Goal: Transaction & Acquisition: Obtain resource

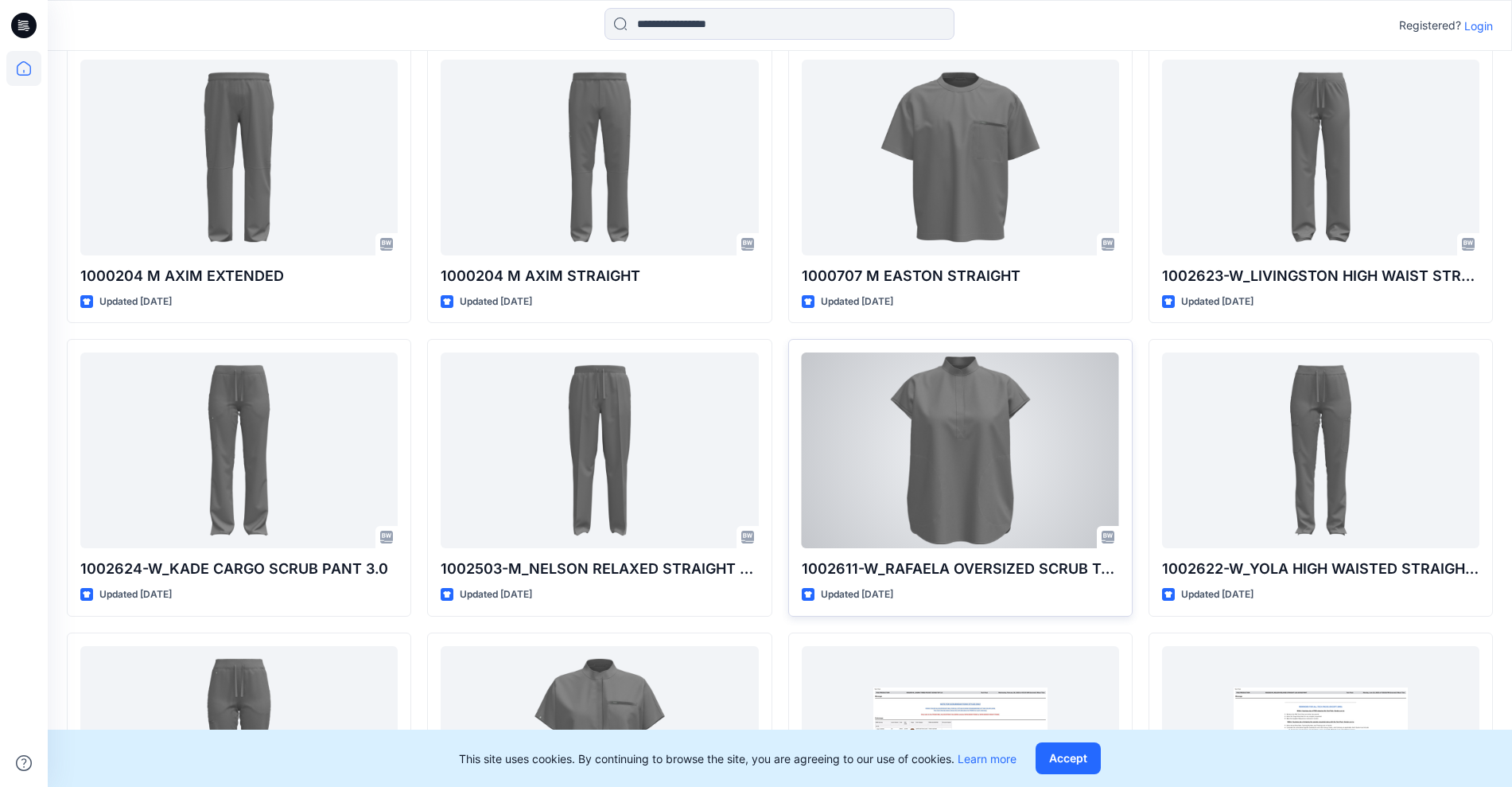
scroll to position [1445, 0]
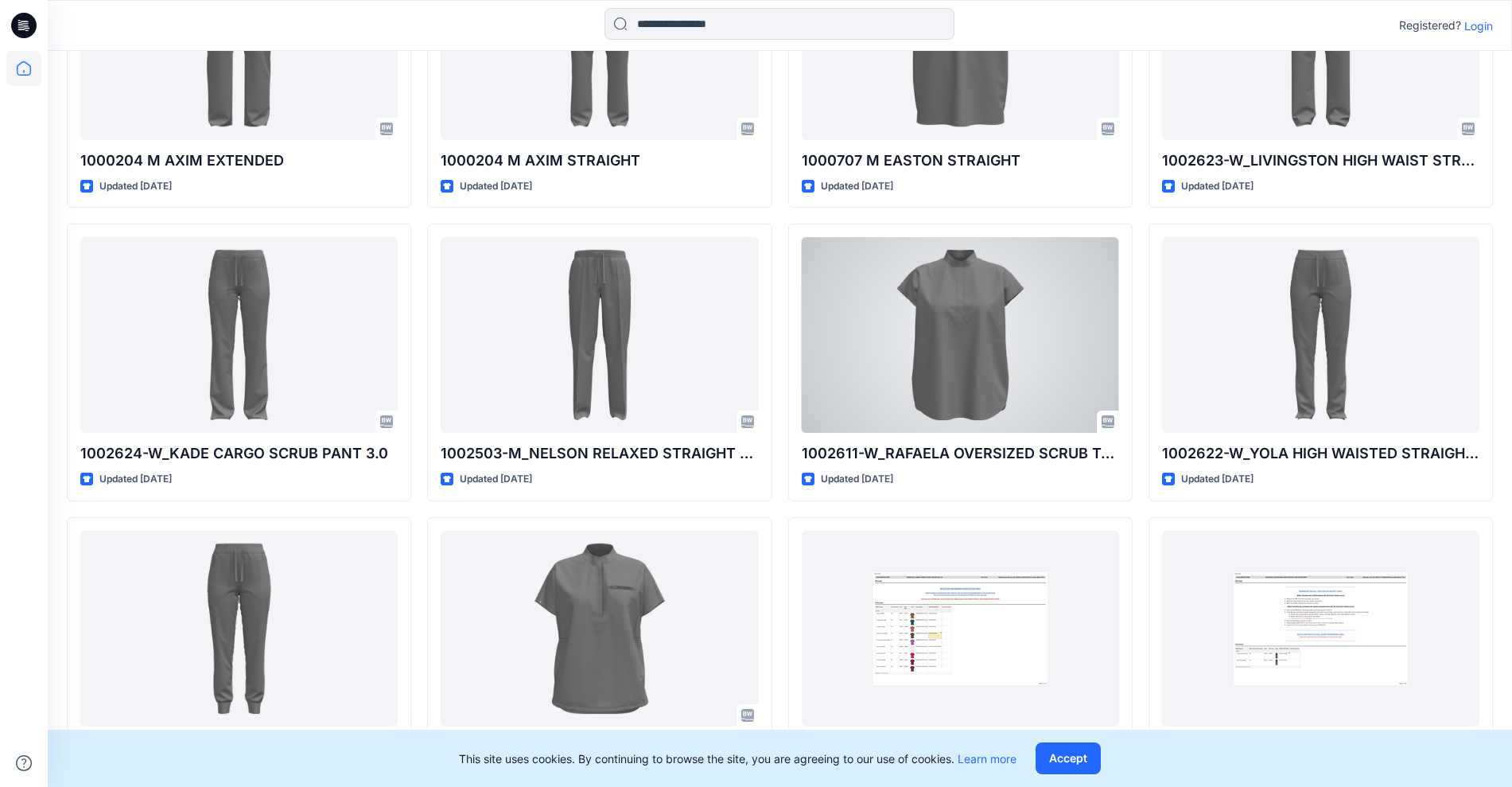
click at [964, 332] on div at bounding box center [960, 335] width 317 height 196
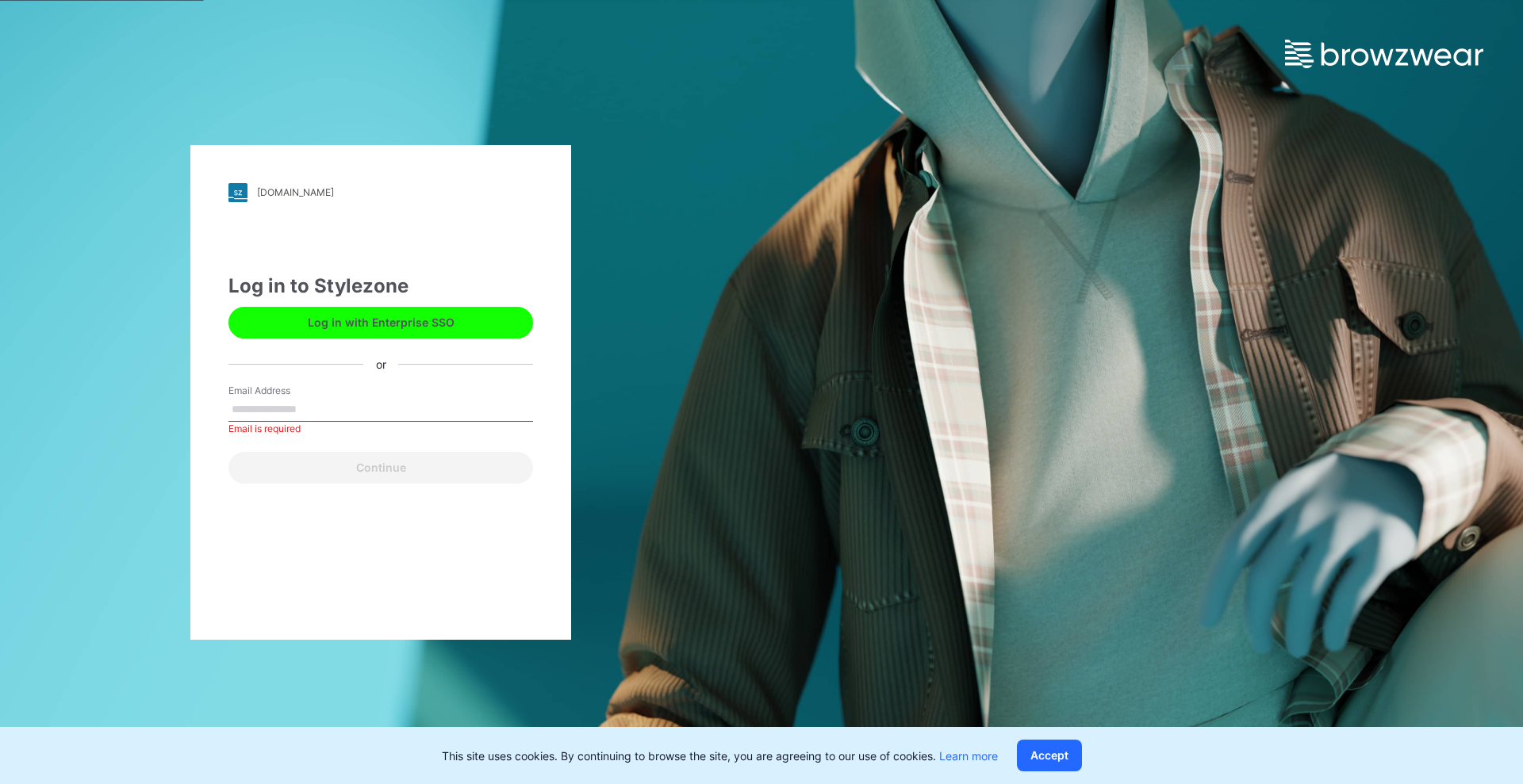
click at [373, 307] on button "Log in with Enterprise SSO" at bounding box center [380, 322] width 304 height 32
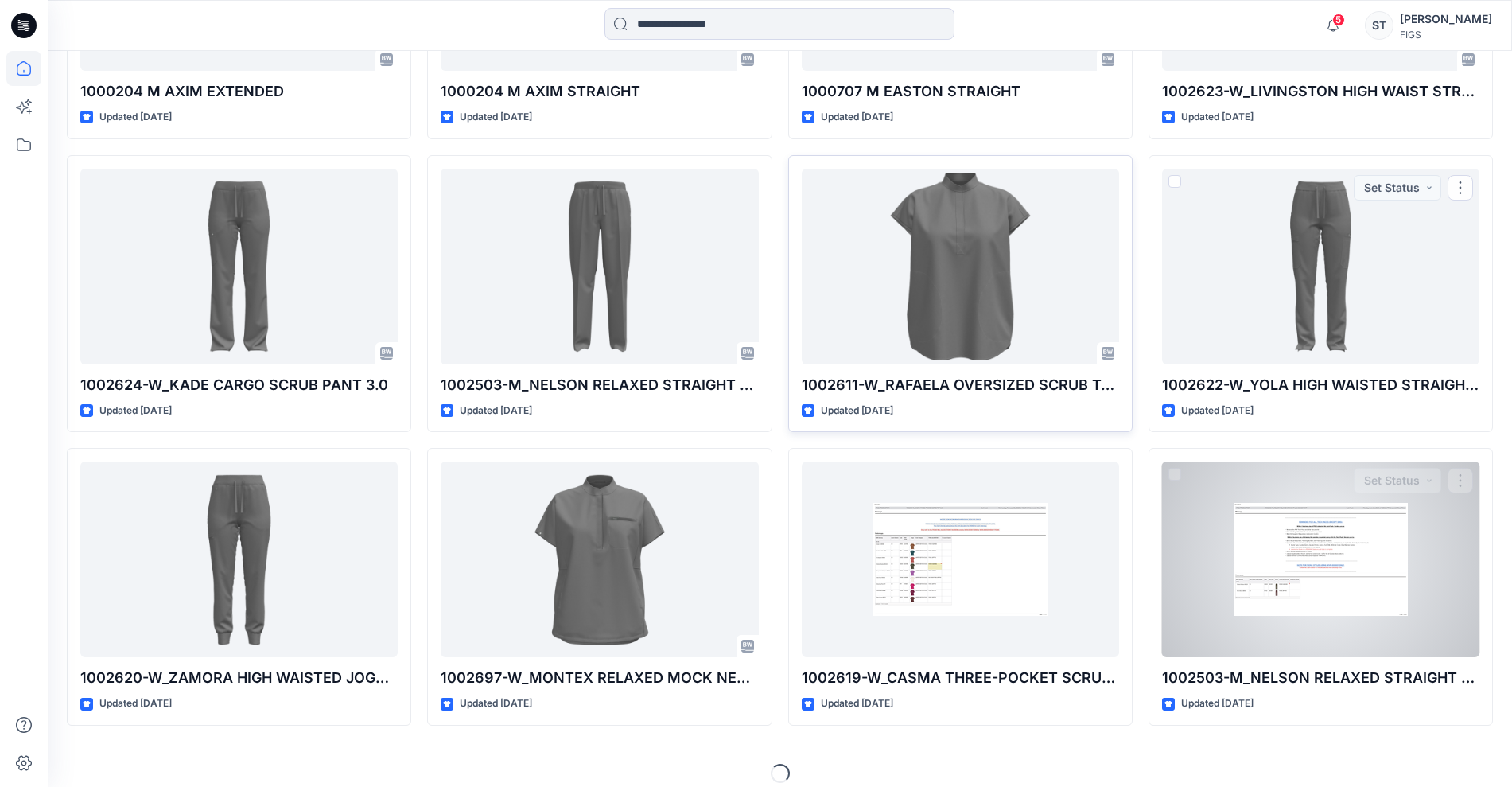
scroll to position [1583, 0]
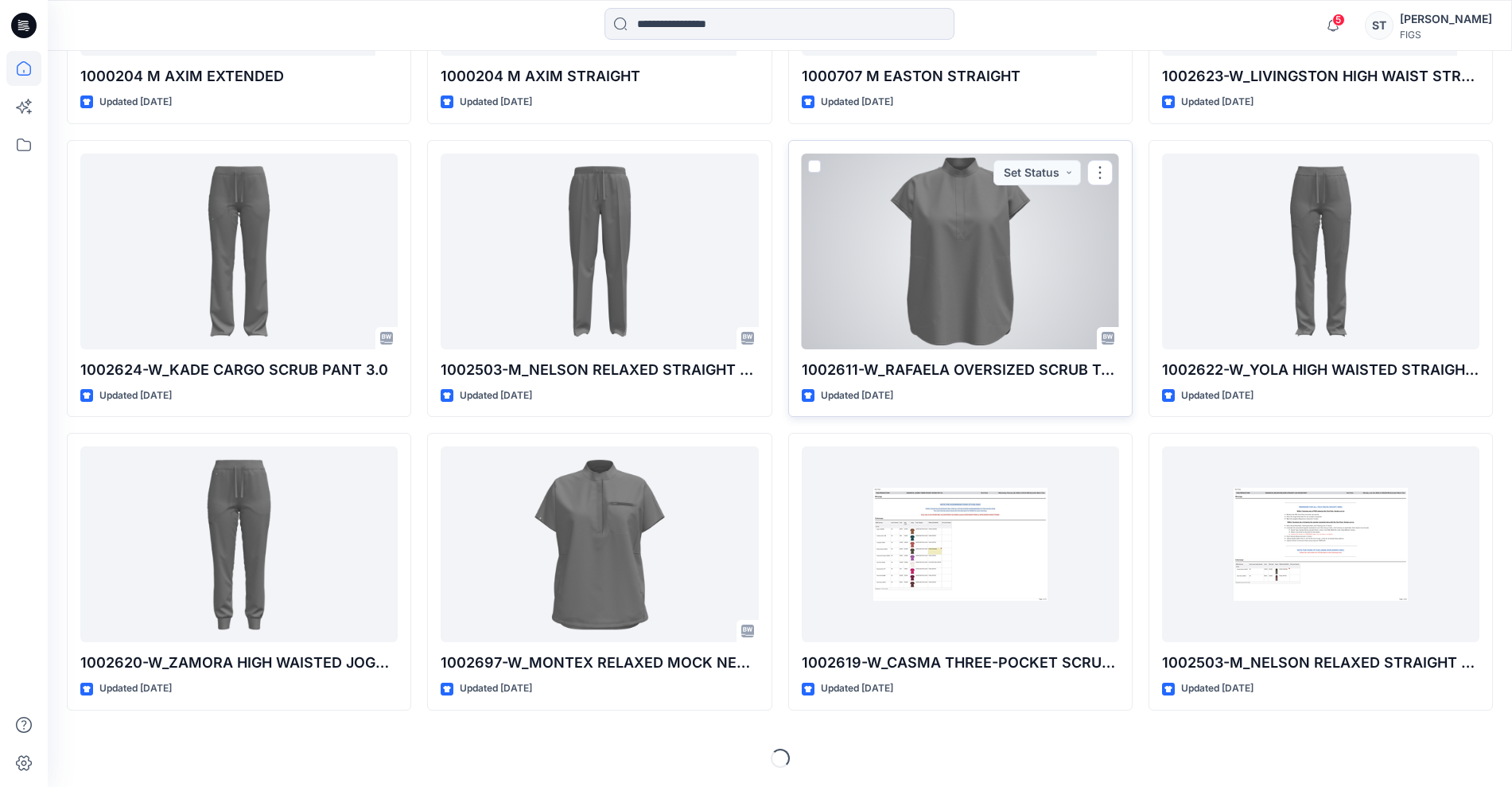
click at [971, 253] on div at bounding box center [960, 252] width 317 height 196
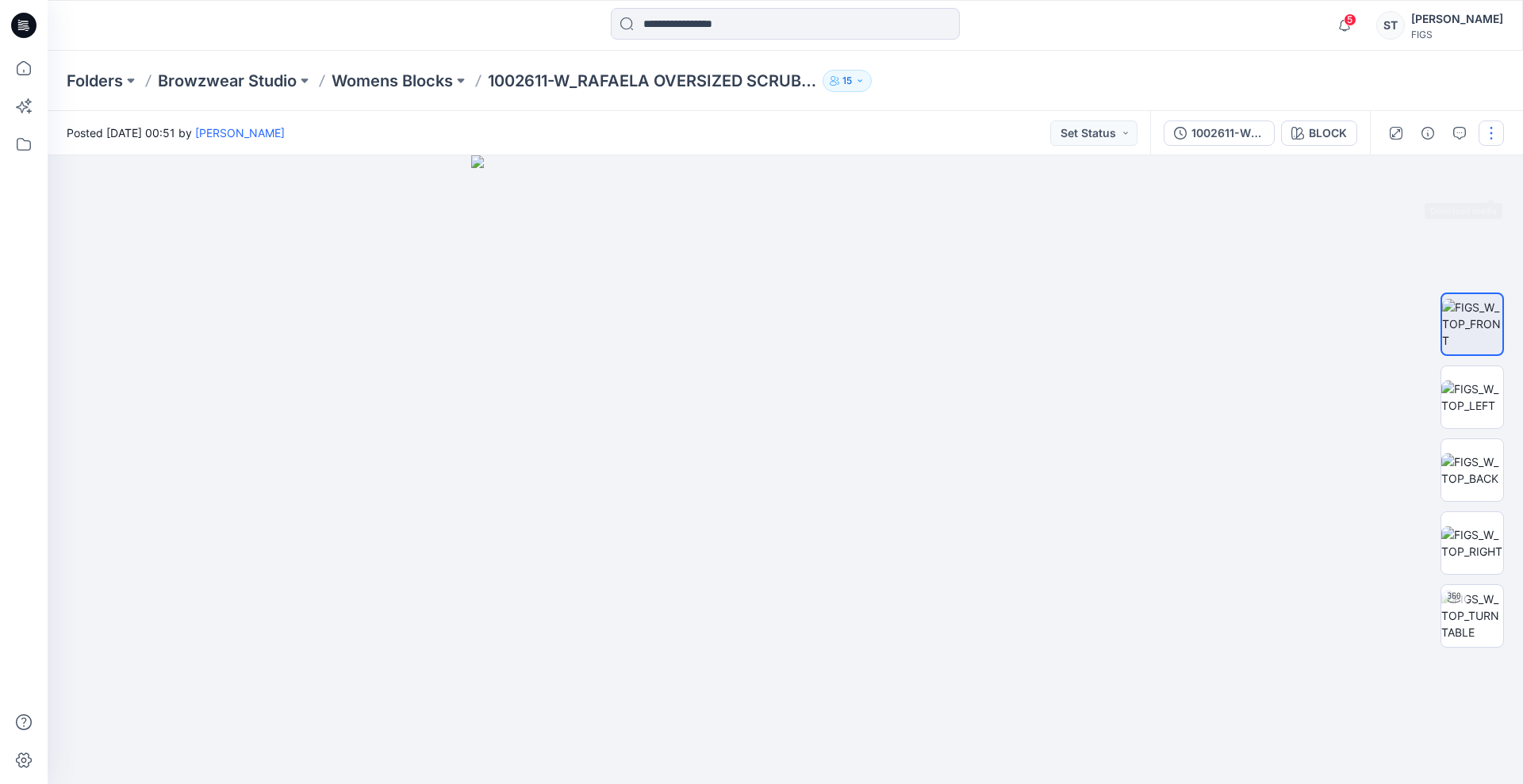
click at [1491, 137] on button "button" at bounding box center [1491, 134] width 26 height 26
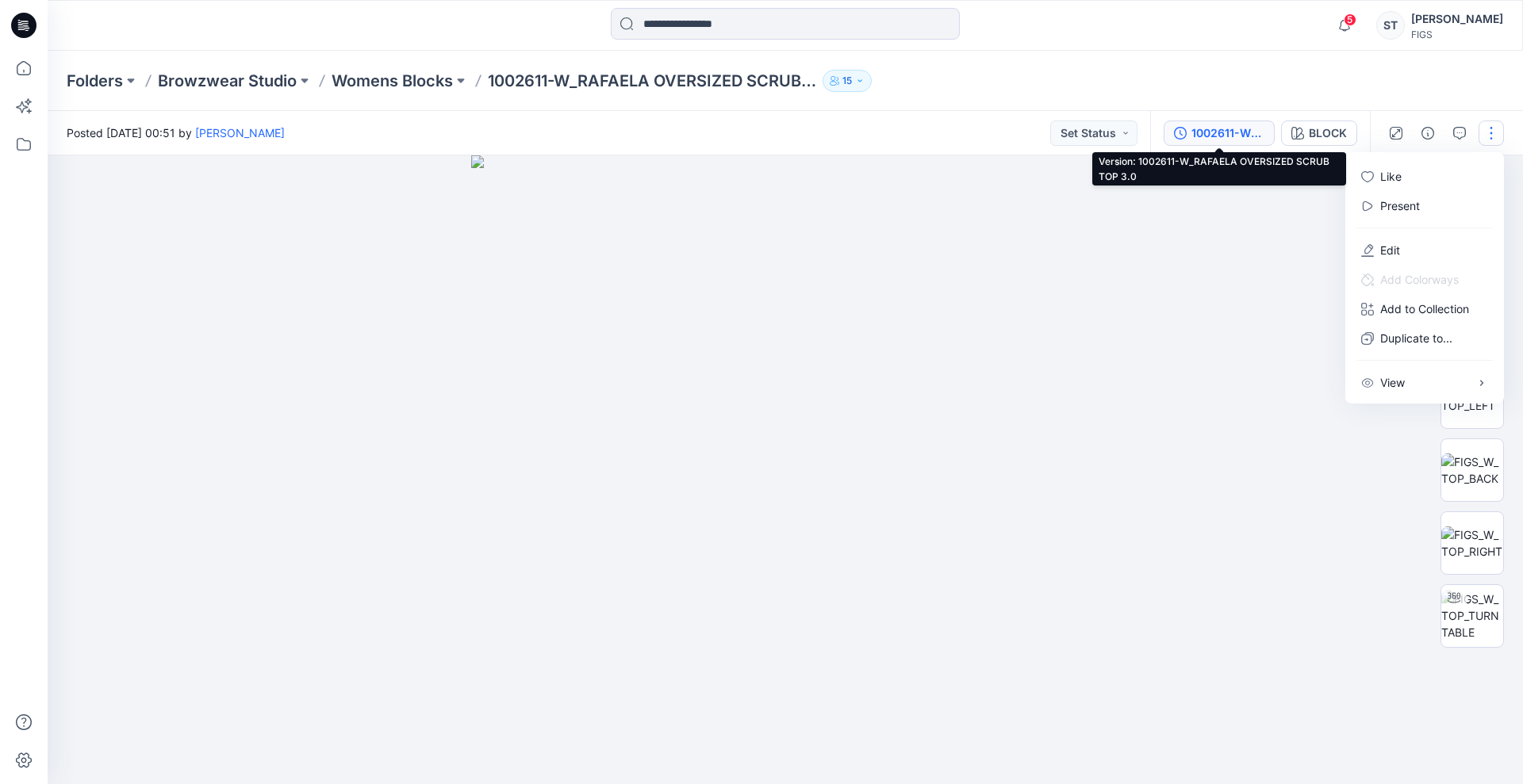
click at [1208, 128] on div "1002611-W_RAFAELA OVERSIZED SCRUB TOP 3.0" at bounding box center [1227, 133] width 73 height 17
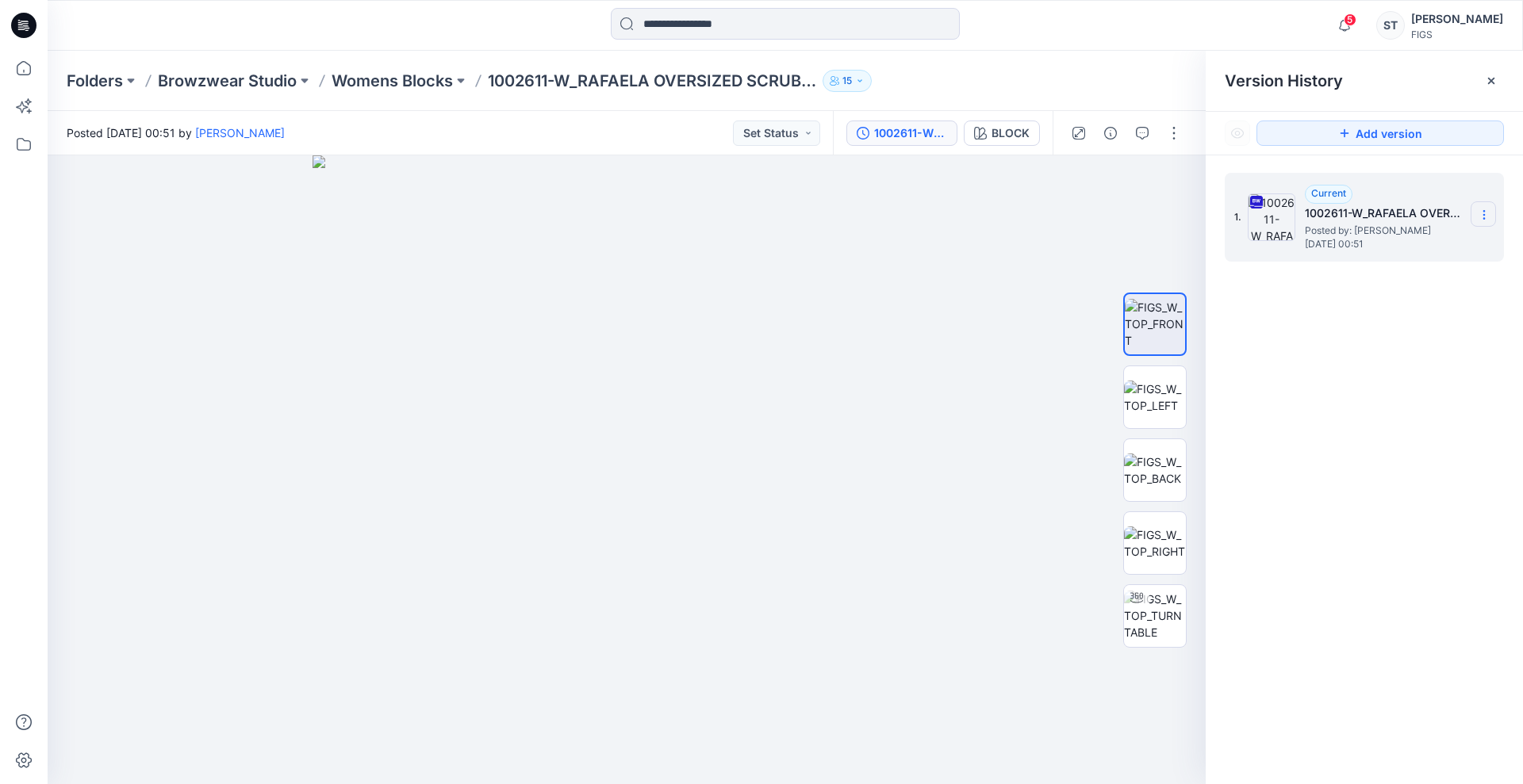
click at [1484, 208] on icon at bounding box center [1484, 214] width 13 height 13
click at [1382, 234] on div "Download Source BW File" at bounding box center [1399, 245] width 184 height 32
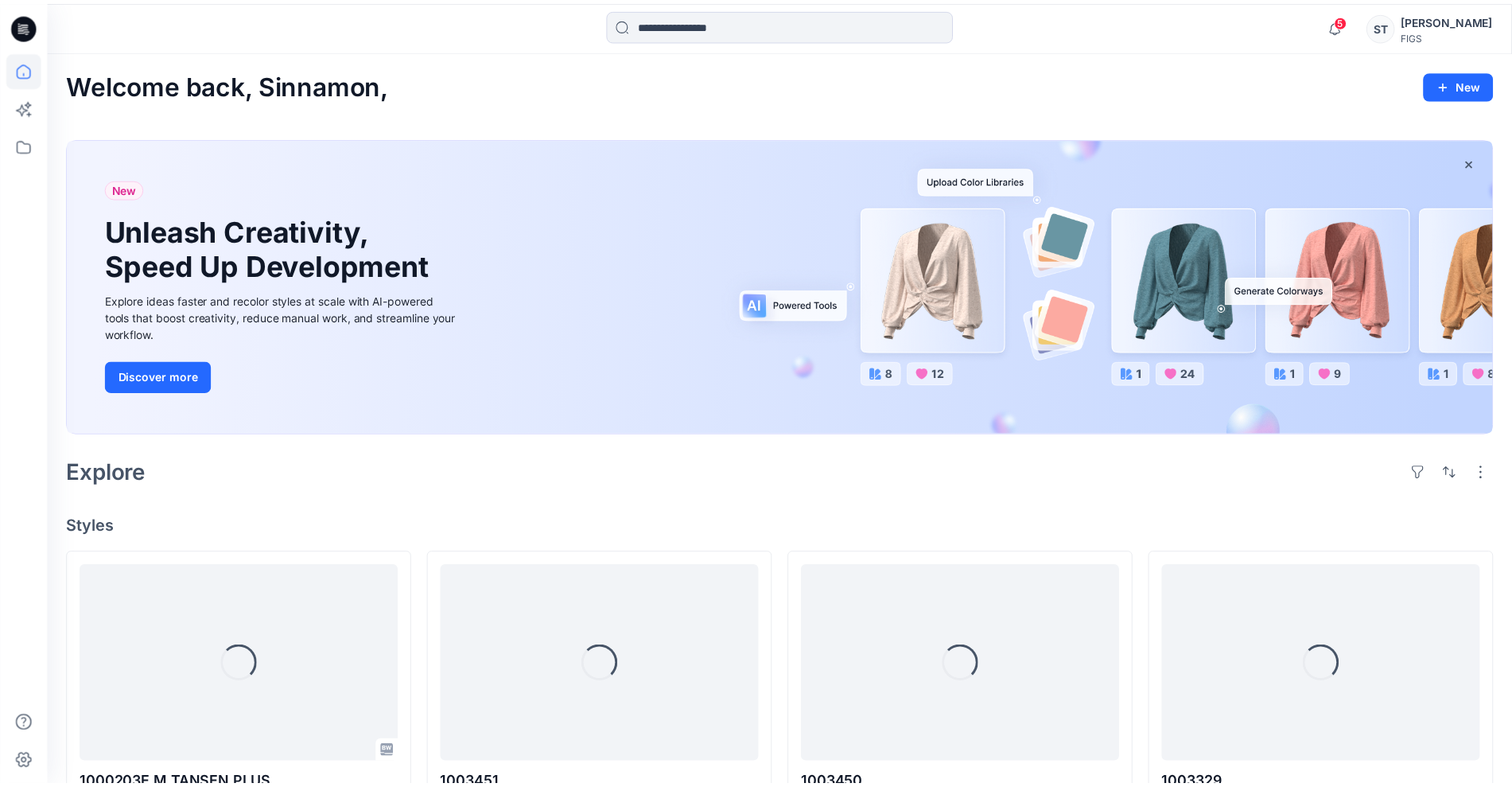
scroll to position [1583, 0]
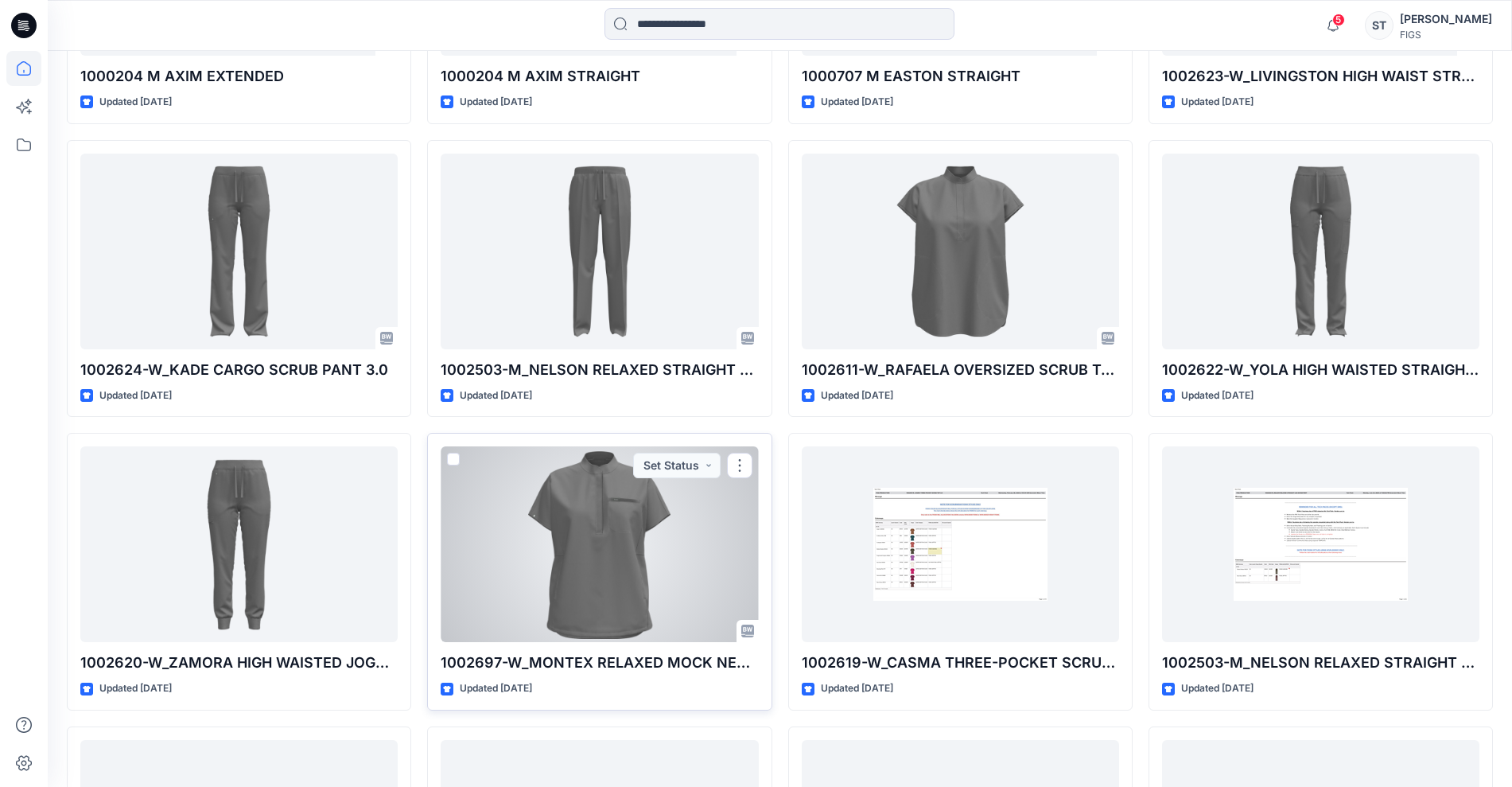
click at [709, 557] on div at bounding box center [599, 544] width 317 height 196
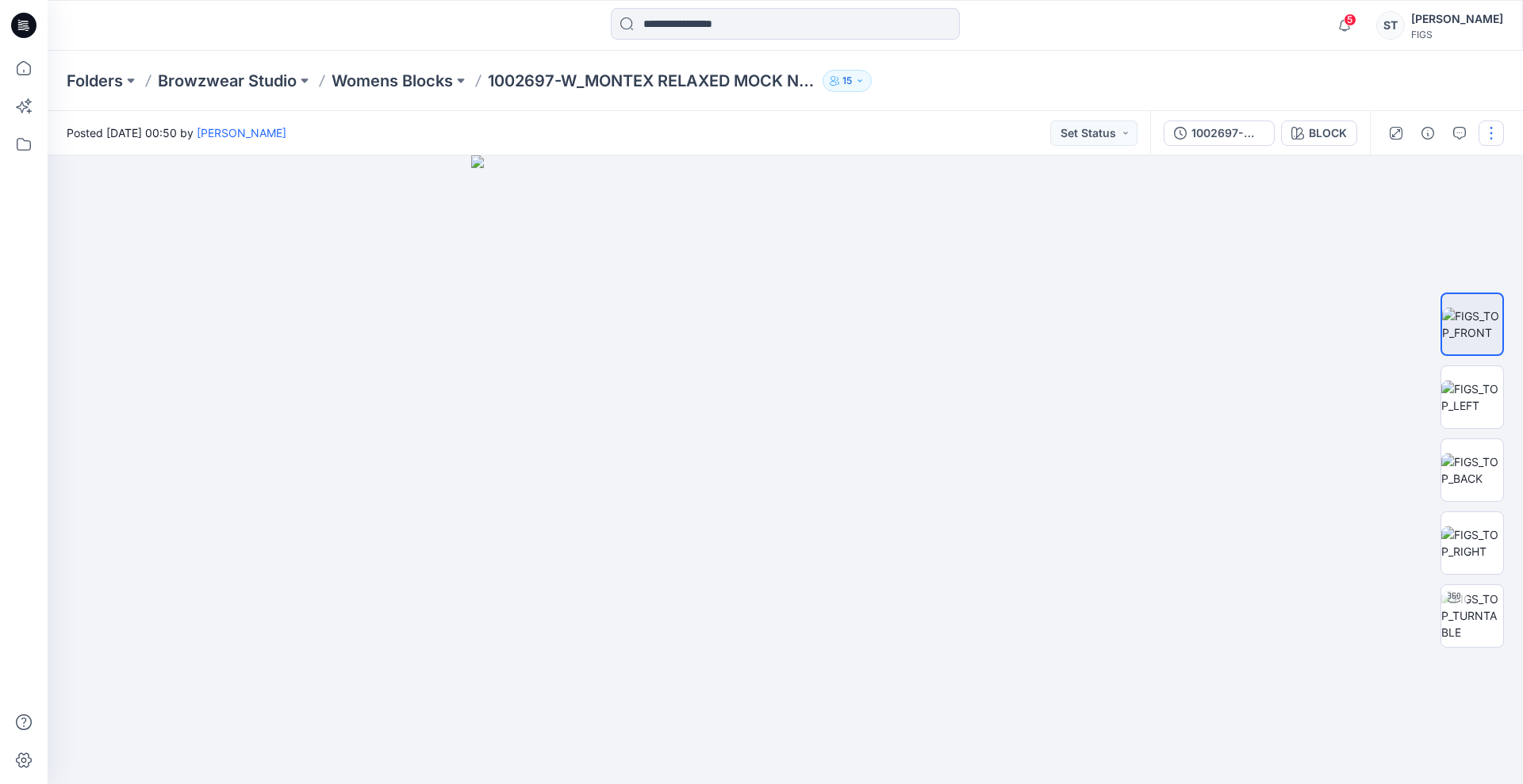
click at [1499, 138] on button "button" at bounding box center [1491, 134] width 26 height 26
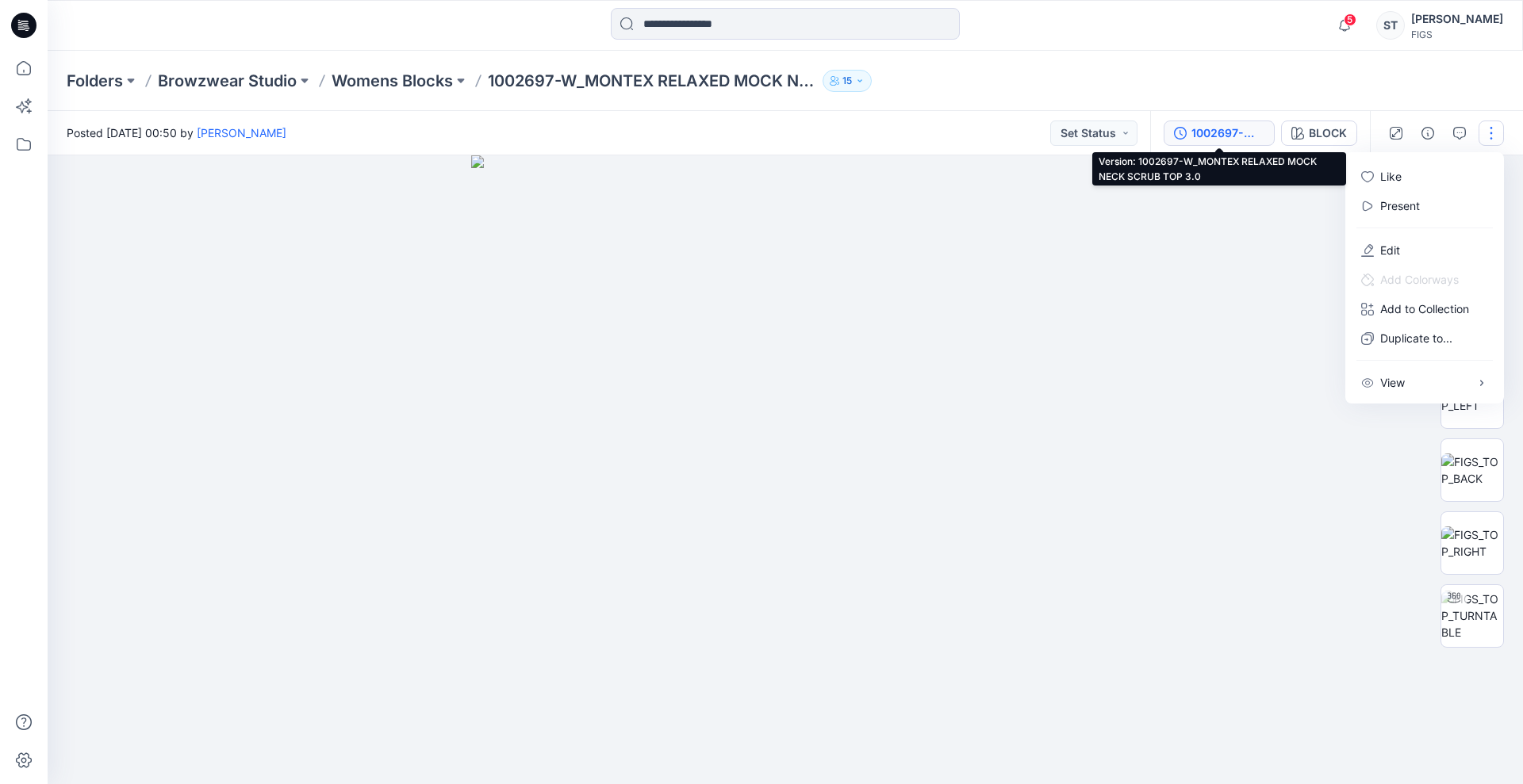
click at [1211, 132] on div "1002697-W_MONTEX RELAXED MOCK NECK SCRUB TOP 3.0" at bounding box center [1227, 133] width 73 height 17
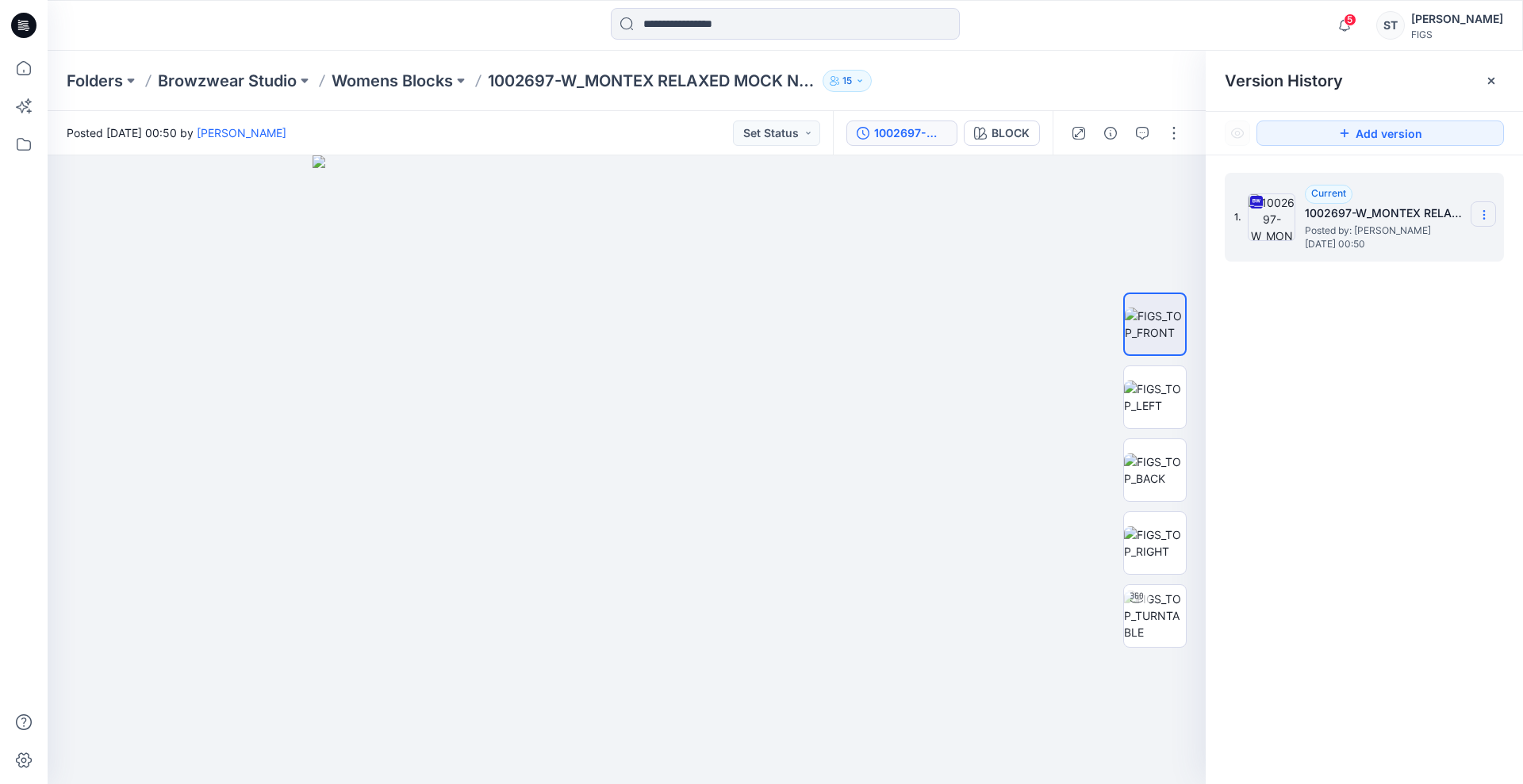
click at [1476, 214] on section at bounding box center [1484, 214] width 26 height 26
click at [1390, 246] on span "Download Source BW File" at bounding box center [1403, 246] width 133 height 19
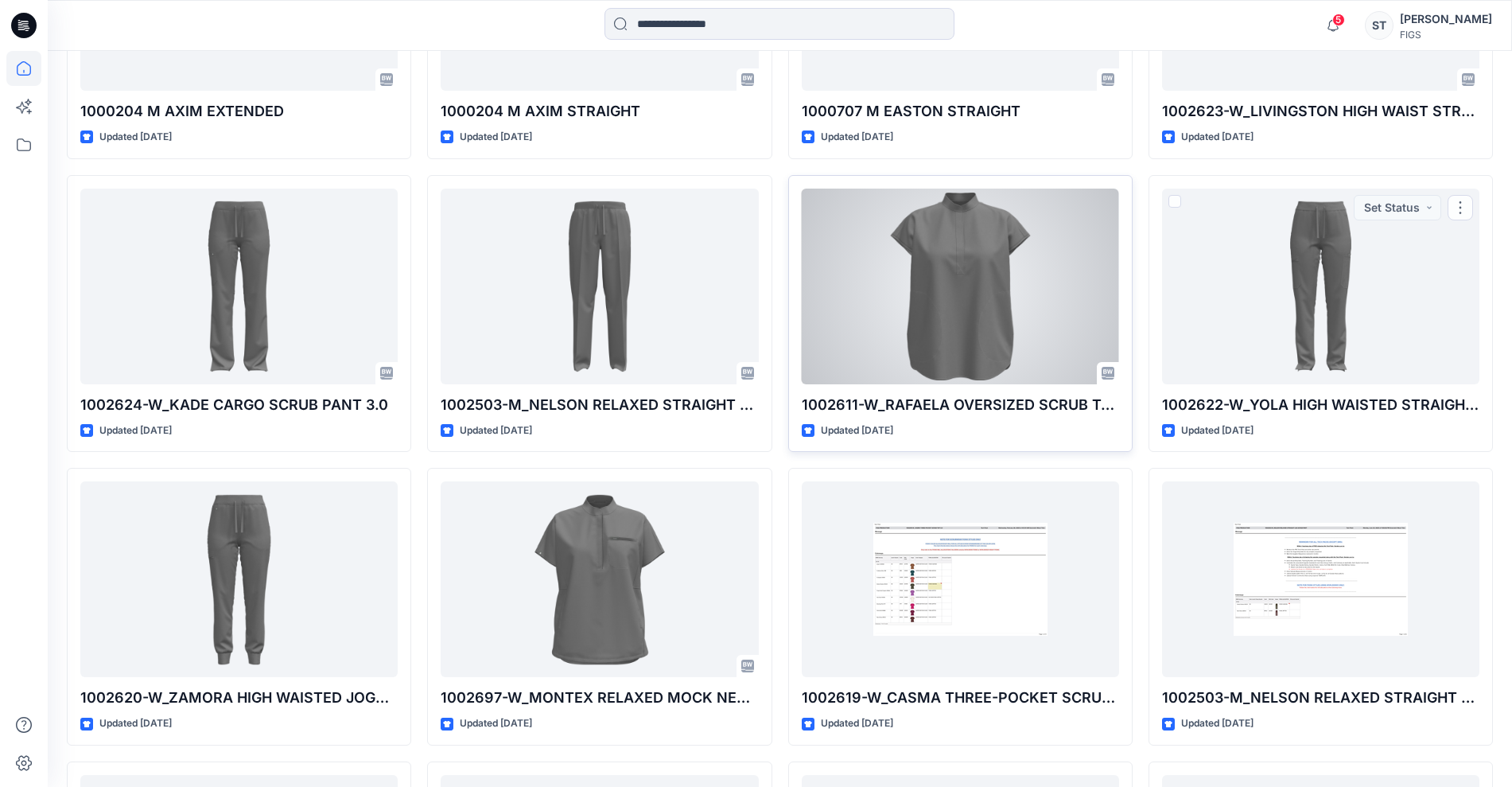
scroll to position [1552, 0]
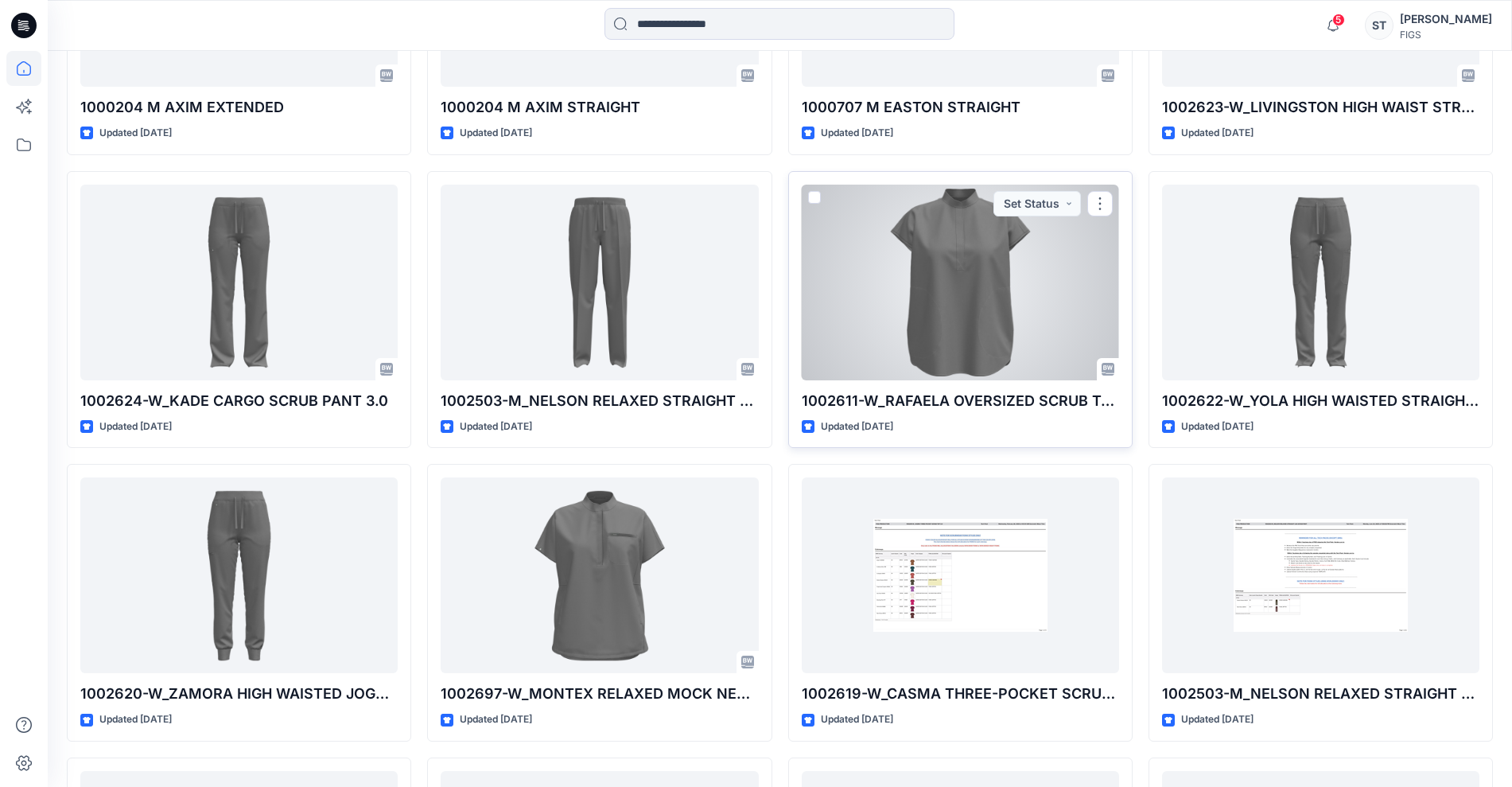
click at [1028, 273] on div at bounding box center [960, 283] width 317 height 196
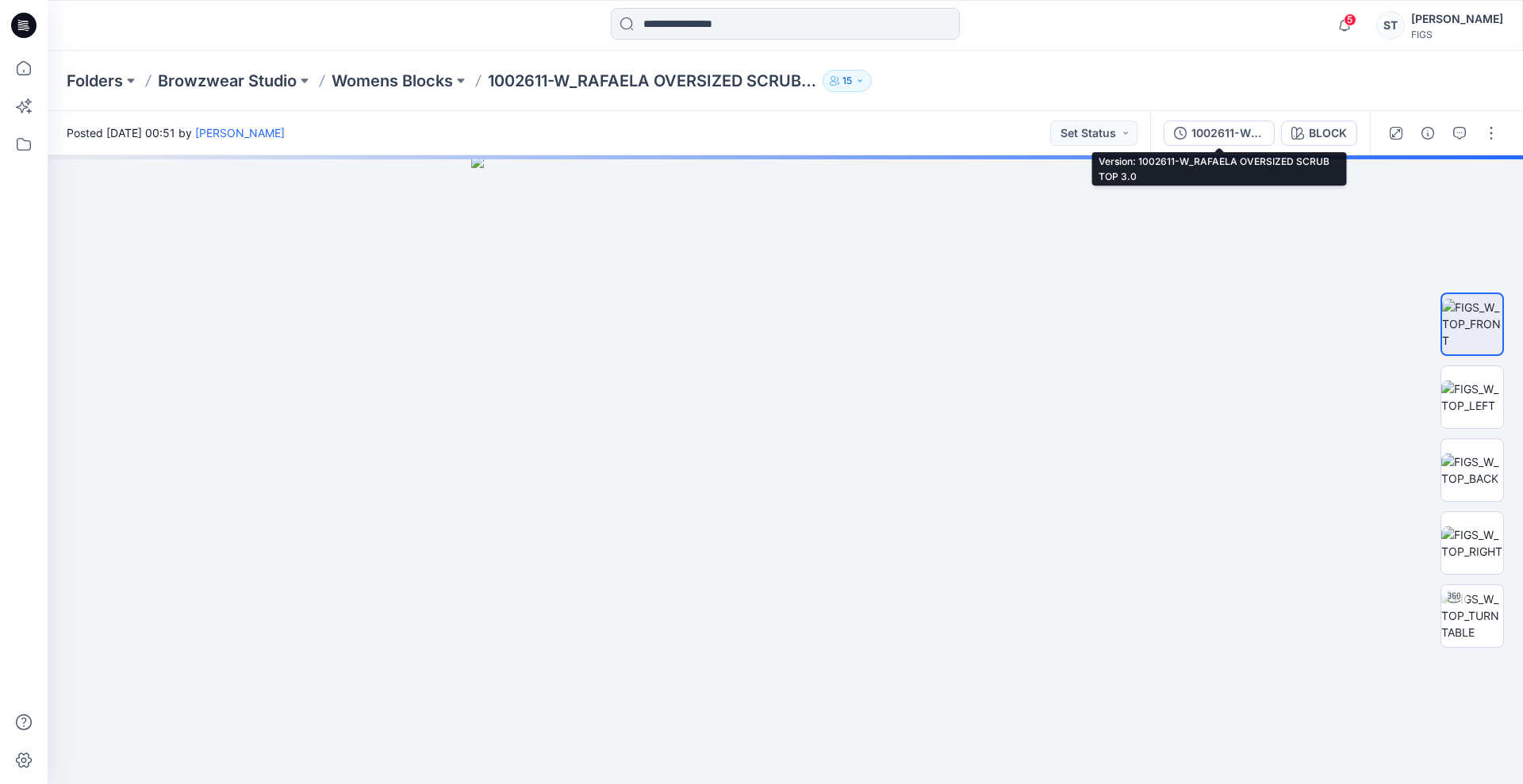
click at [1240, 129] on div "1002611-W_RAFAELA OVERSIZED SCRUB TOP 3.0" at bounding box center [1227, 133] width 73 height 17
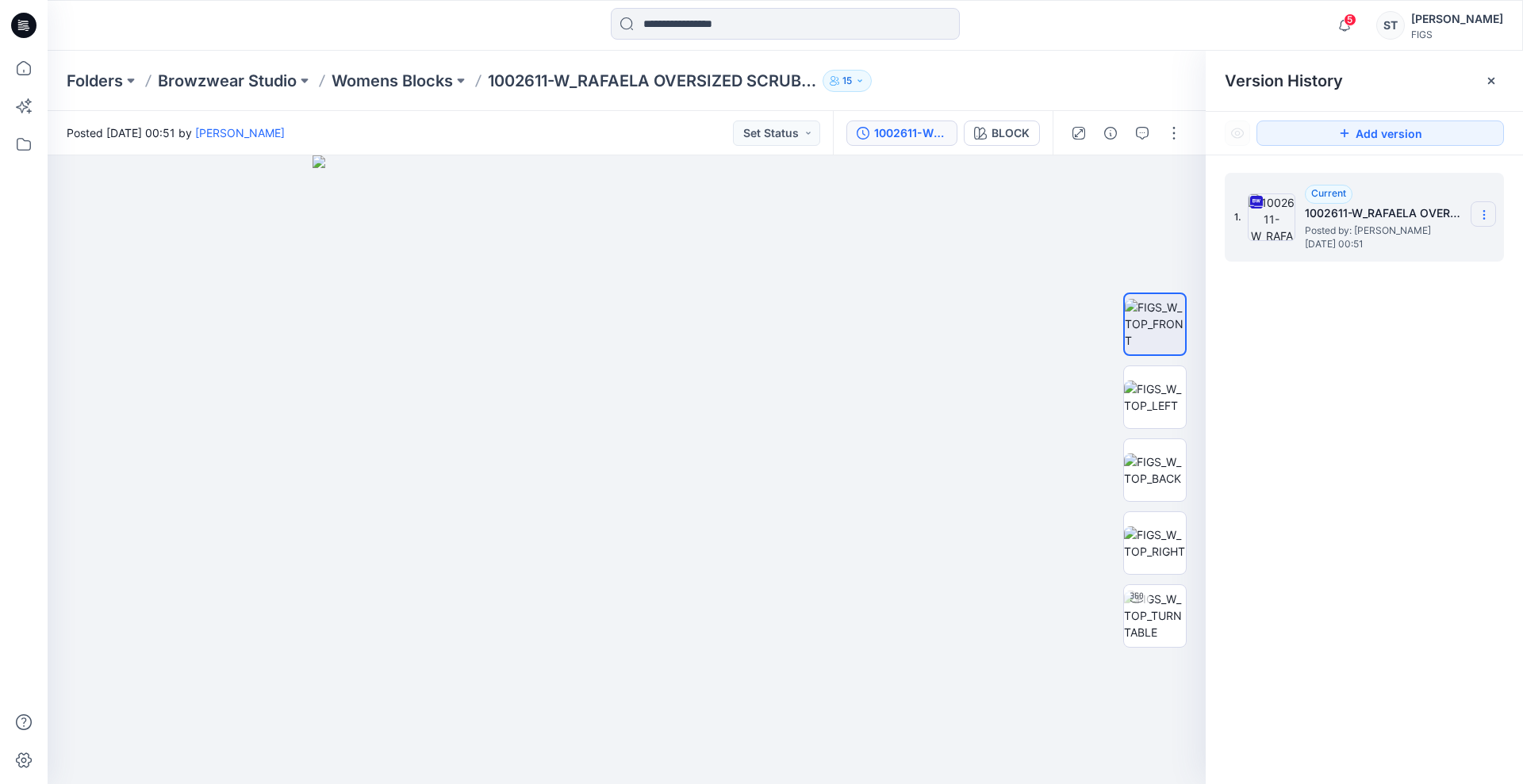
click at [1475, 218] on section at bounding box center [1484, 214] width 26 height 26
click at [1389, 248] on span "Download Source BW File" at bounding box center [1403, 246] width 133 height 19
